Goal: Task Accomplishment & Management: Manage account settings

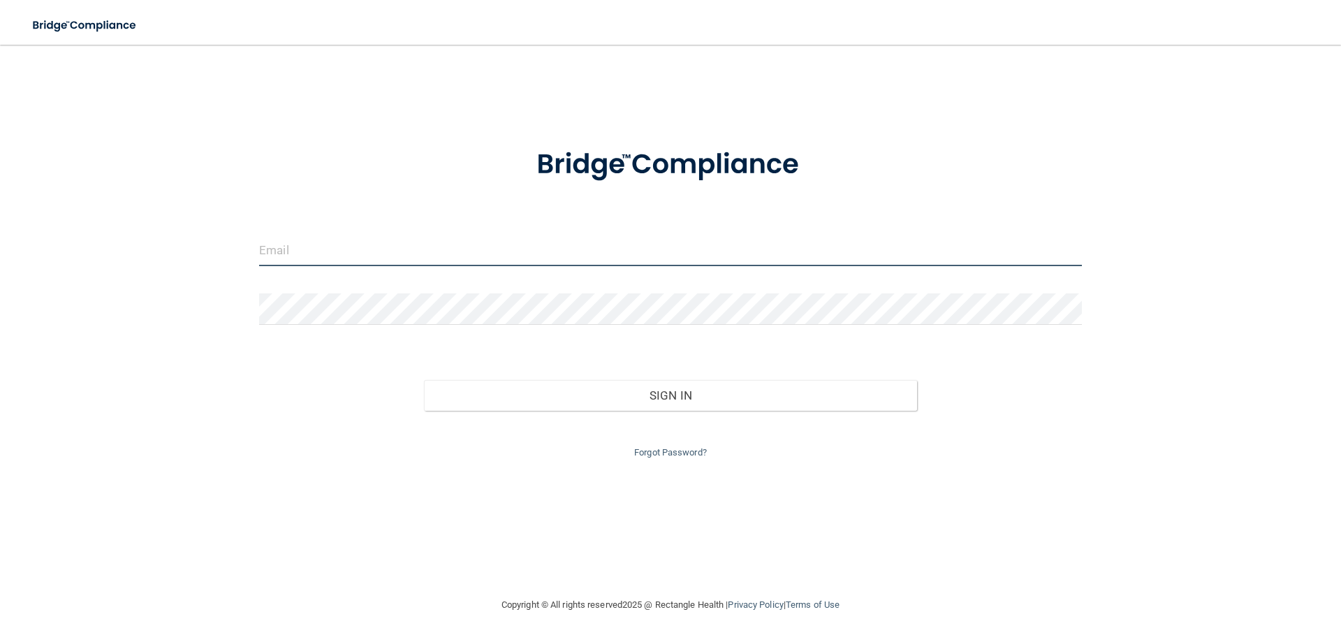
type input "[EMAIL_ADDRESS][DOMAIN_NAME]"
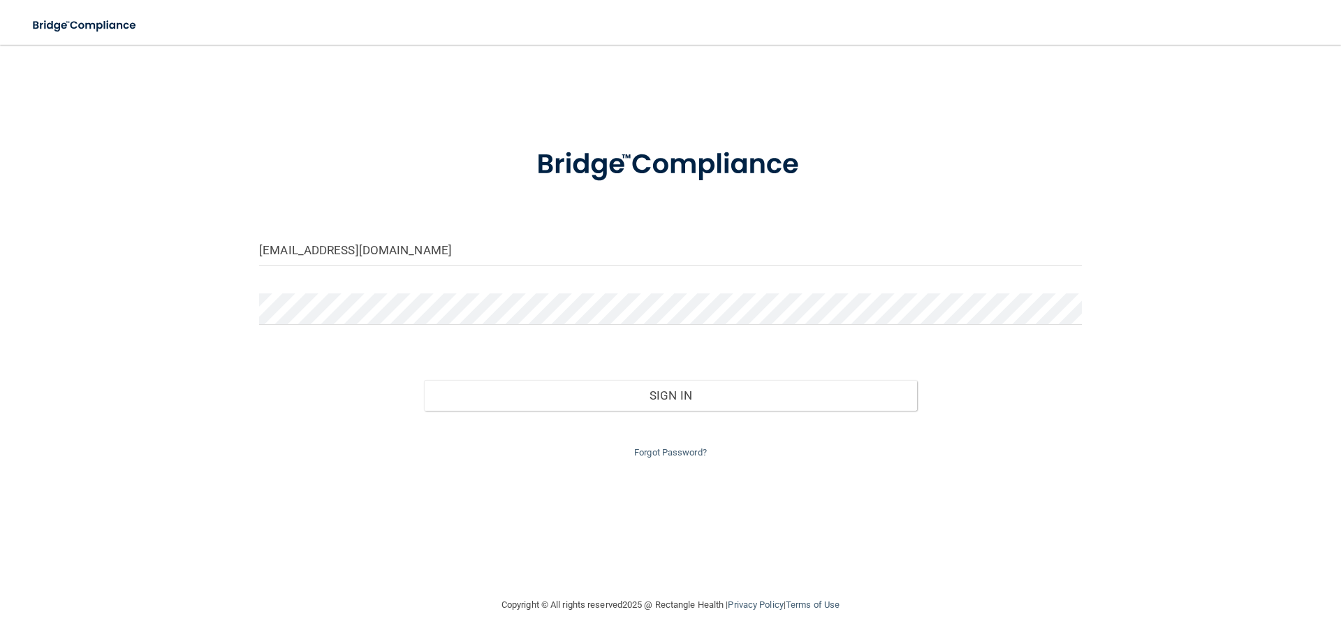
click at [563, 416] on div "Forgot Password?" at bounding box center [671, 436] width 844 height 50
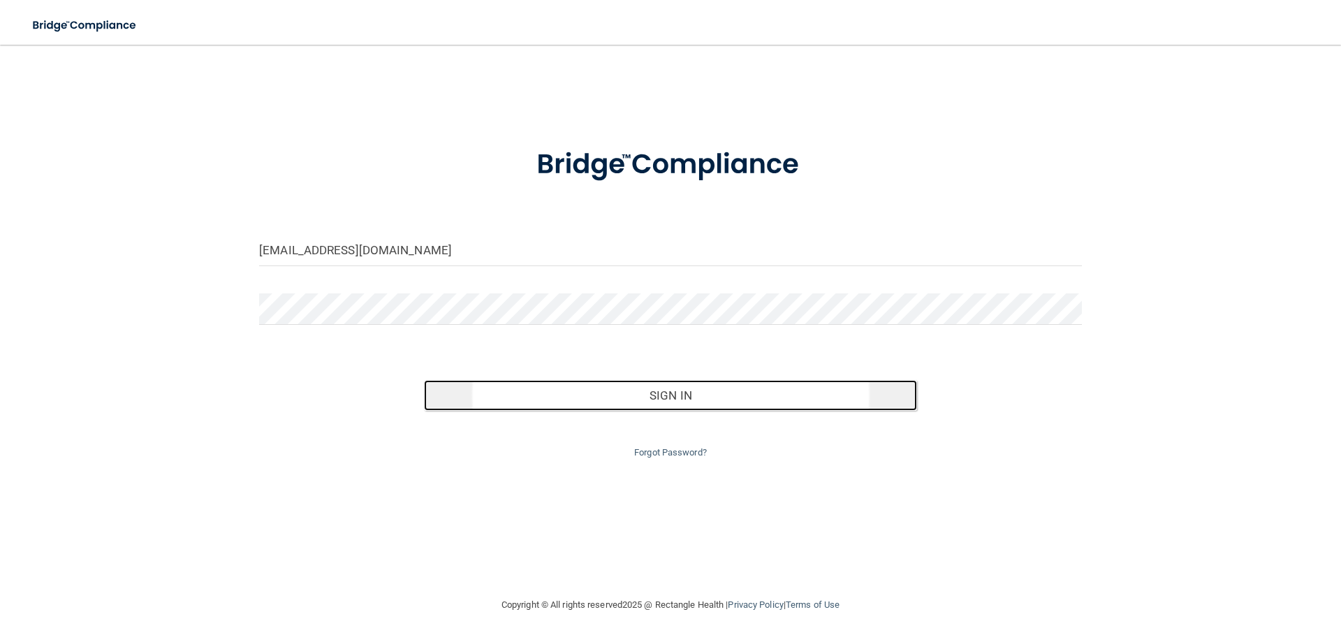
click at [547, 395] on button "Sign In" at bounding box center [671, 395] width 494 height 31
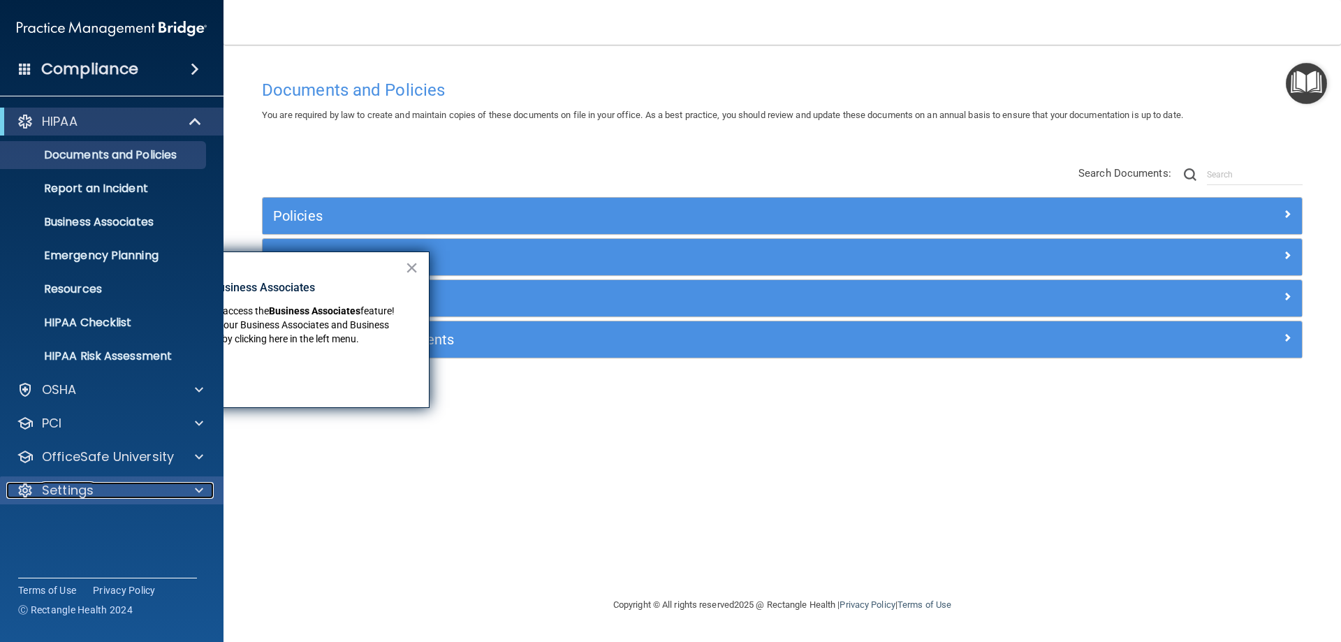
click at [206, 488] on div at bounding box center [196, 490] width 35 height 17
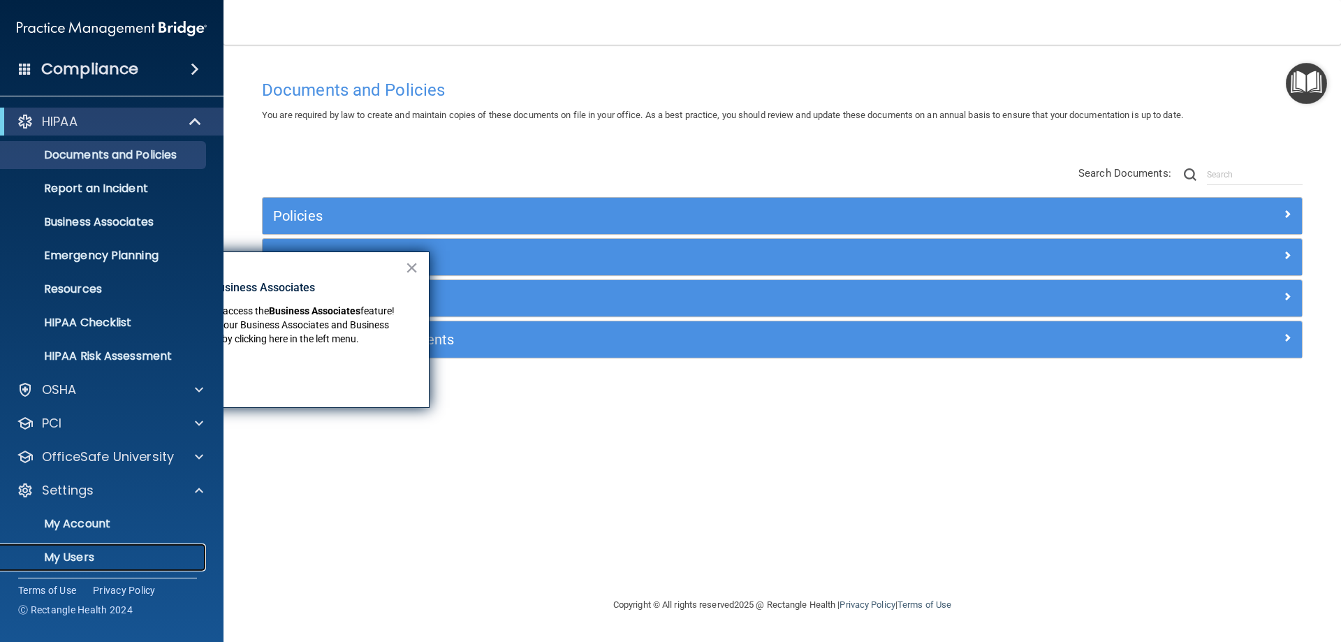
click at [78, 561] on p "My Users" at bounding box center [104, 557] width 191 height 14
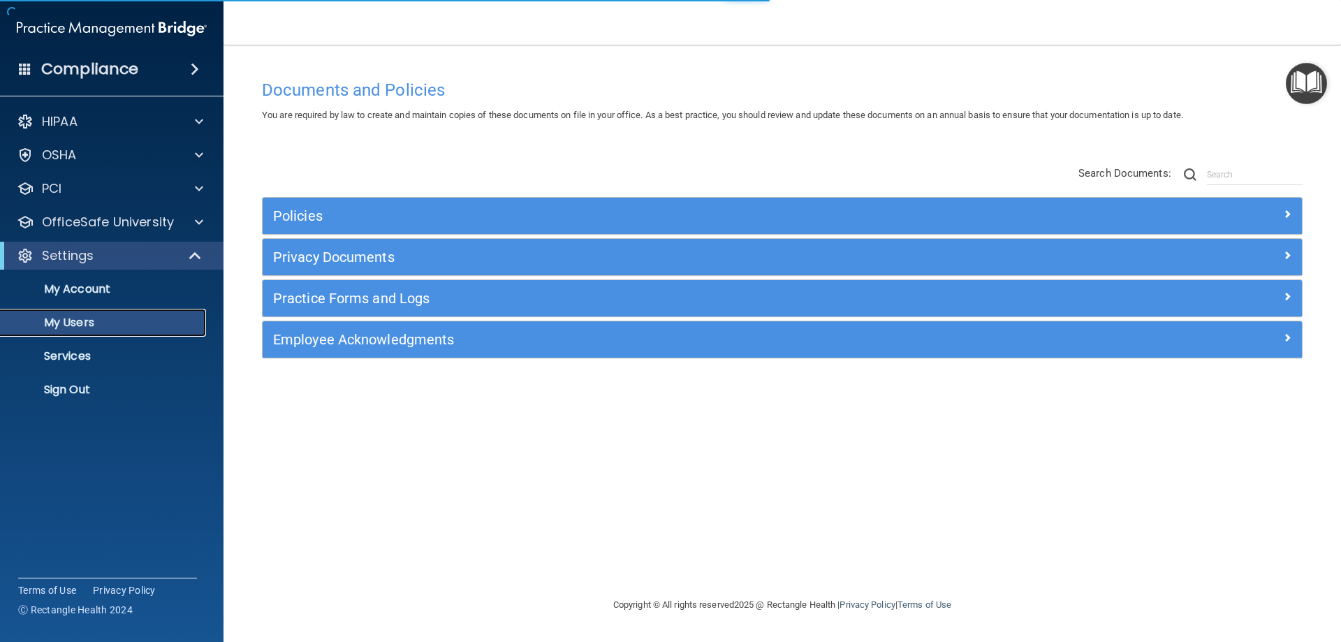
select select "20"
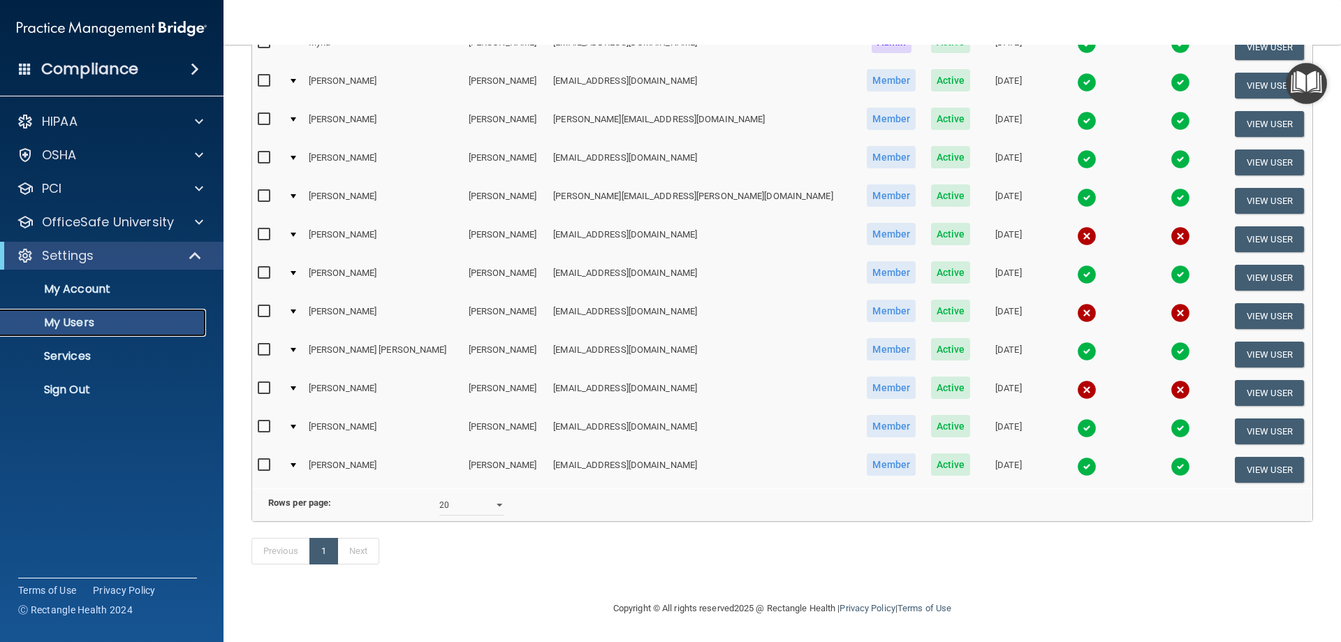
scroll to position [284, 0]
click at [1270, 188] on button "View User" at bounding box center [1269, 201] width 69 height 26
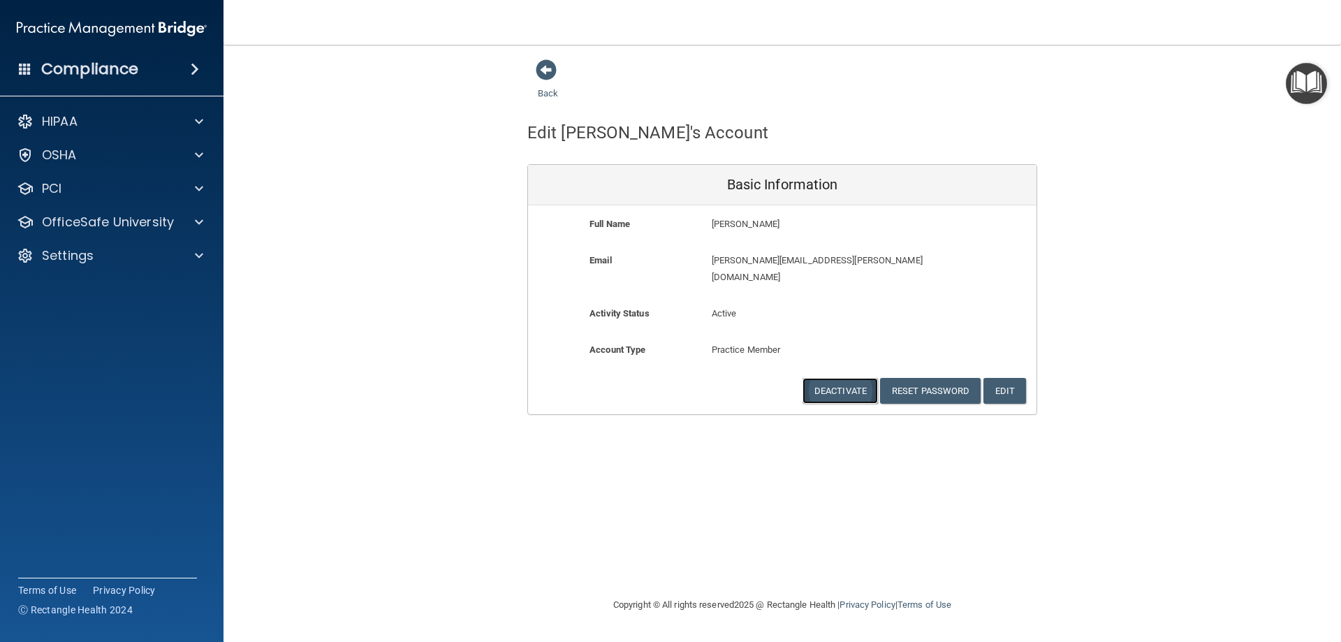
click at [817, 378] on button "Deactivate" at bounding box center [839, 391] width 75 height 26
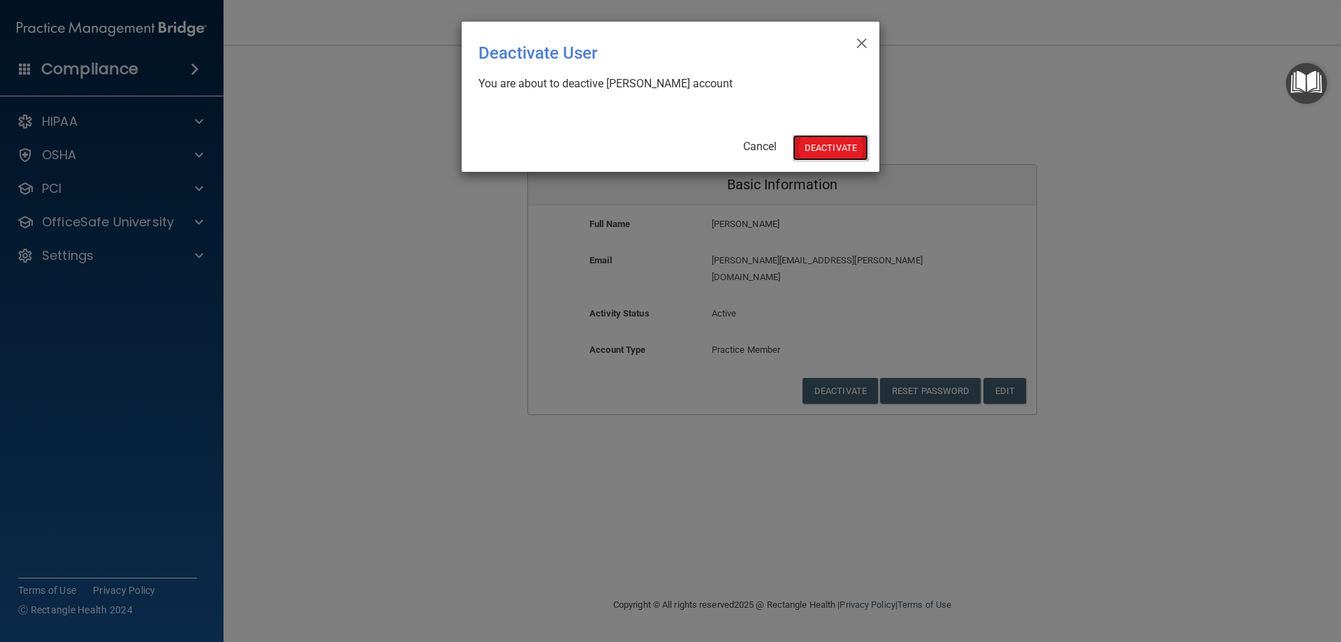
click at [830, 156] on button "Deactivate" at bounding box center [830, 148] width 75 height 26
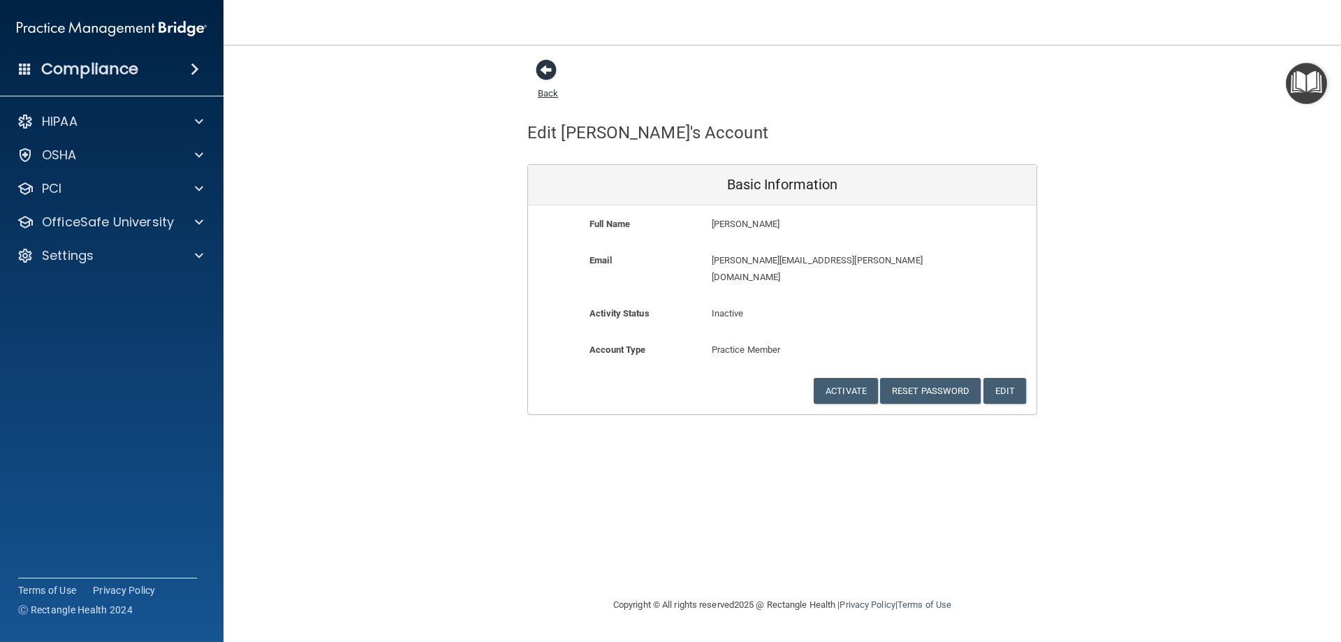
click at [547, 72] on span at bounding box center [546, 69] width 21 height 21
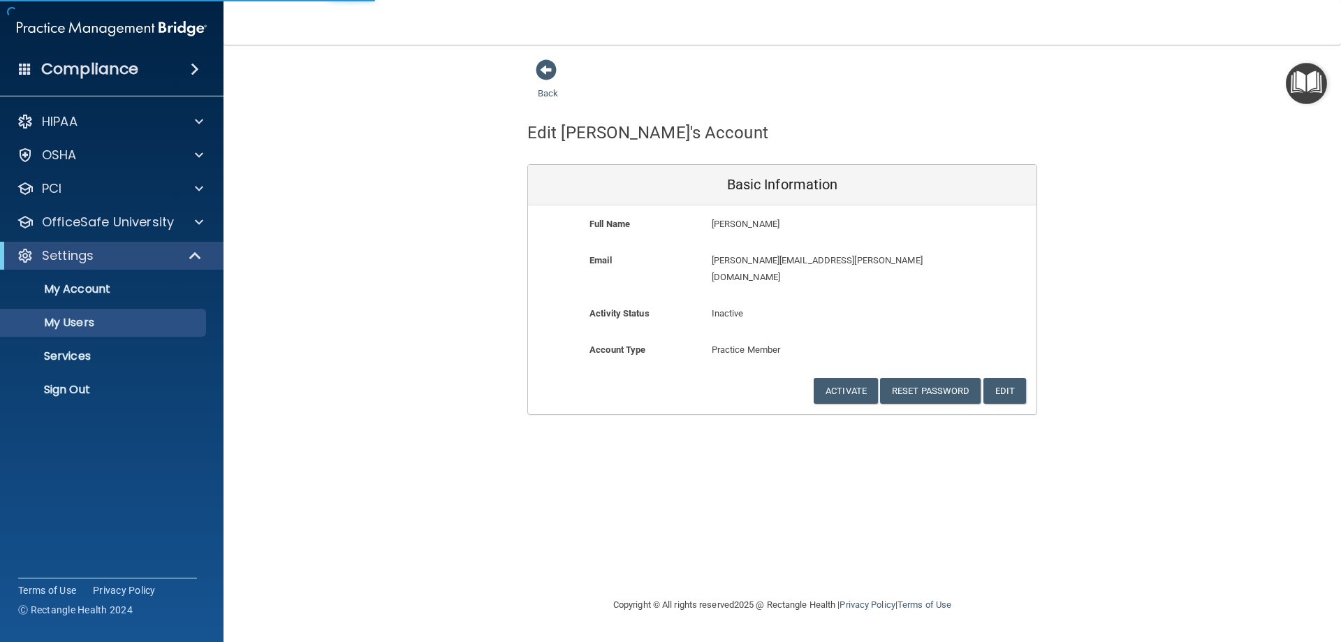
select select "20"
